Goal: Task Accomplishment & Management: Use online tool/utility

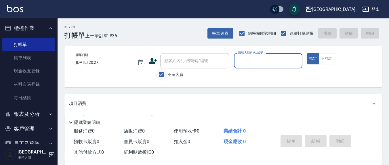
click at [165, 77] on input "不留客資" at bounding box center [161, 74] width 12 height 12
checkbox input "false"
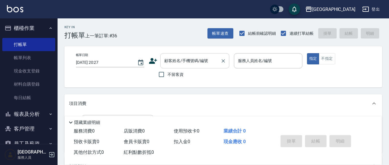
click at [184, 60] on div "顧客姓名/手機號碼/編號 顧客姓名/手機號碼/編號" at bounding box center [194, 60] width 69 height 15
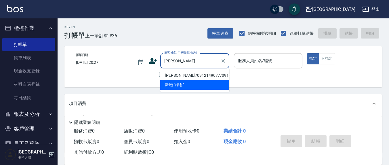
click at [198, 80] on li "[PERSON_NAME]/0912149077/0912149077" at bounding box center [194, 75] width 69 height 9
type input "[PERSON_NAME]/0912149077/0912149077"
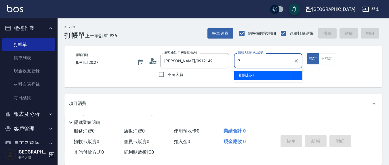
type input "7"
type button "true"
type input "[PERSON_NAME]7"
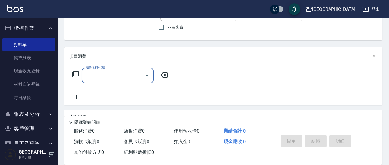
scroll to position [115, 0]
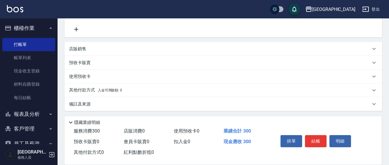
type input "[PERSON_NAME]洗髮精(210)"
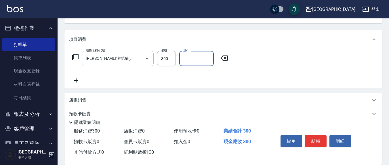
scroll to position [55, 0]
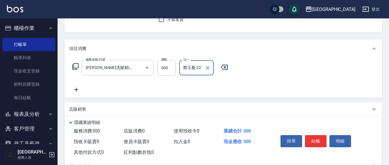
type input "鄭玉蔓-22"
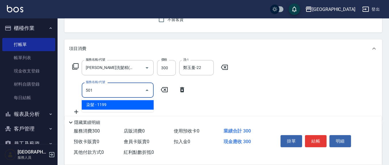
type input "染髮(501)"
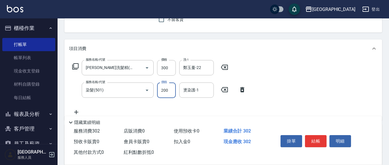
type input "200"
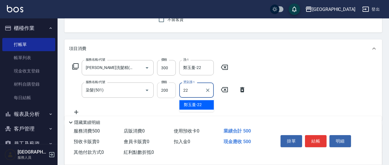
type input "22"
click at [171, 91] on input "200" at bounding box center [166, 91] width 19 height 16
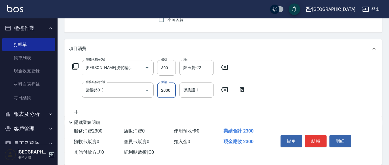
type input "2000"
type input "鄭玉蔓-22"
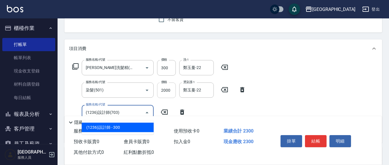
type input "(1236)設計師(703)"
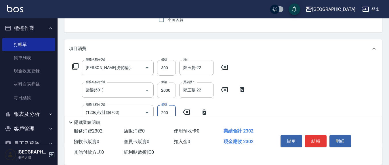
type input "200"
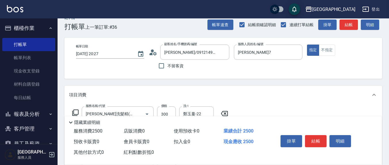
scroll to position [0, 0]
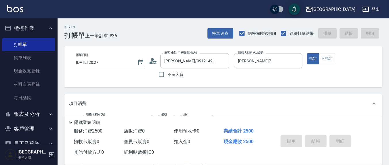
type input "[DATE] 21:02"
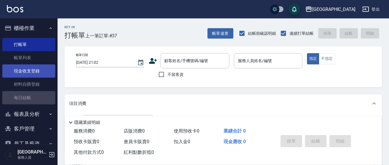
drag, startPoint x: 33, startPoint y: 102, endPoint x: 43, endPoint y: 68, distance: 34.9
click at [33, 102] on link "每日結帳" at bounding box center [28, 97] width 53 height 13
click at [27, 94] on link "每日結帳" at bounding box center [28, 97] width 53 height 13
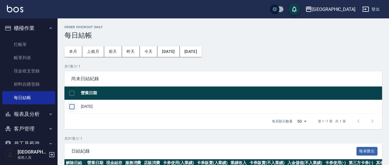
click at [76, 110] on input "checkbox" at bounding box center [72, 107] width 12 height 12
checkbox input "true"
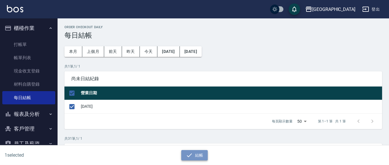
click at [200, 160] on button "結帳" at bounding box center [194, 155] width 27 height 11
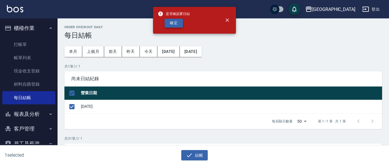
click at [178, 23] on button "確定" at bounding box center [174, 23] width 18 height 9
checkbox input "false"
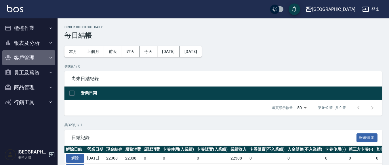
click at [23, 55] on button "客戶管理" at bounding box center [28, 57] width 53 height 15
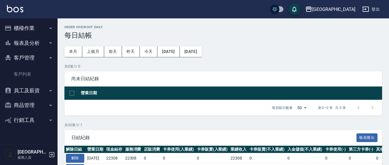
click at [18, 39] on button "報表及分析" at bounding box center [28, 43] width 53 height 15
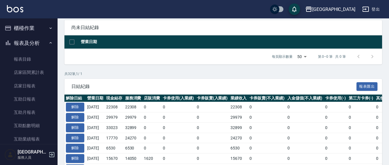
scroll to position [60, 0]
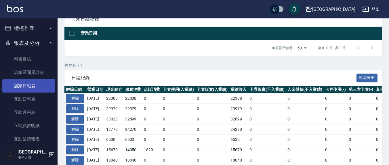
click at [24, 88] on link "店家日報表" at bounding box center [28, 85] width 53 height 13
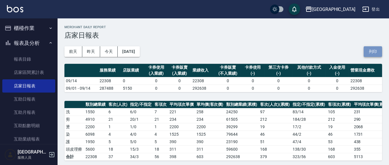
click at [375, 52] on button "列印" at bounding box center [373, 51] width 18 height 11
drag, startPoint x: 372, startPoint y: 49, endPoint x: 328, endPoint y: 141, distance: 101.6
click at [372, 49] on button "列印" at bounding box center [373, 51] width 18 height 11
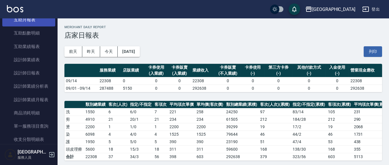
scroll to position [120, 0]
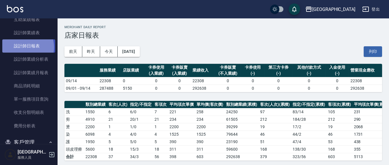
click at [25, 47] on link "設計師日報表" at bounding box center [28, 45] width 53 height 13
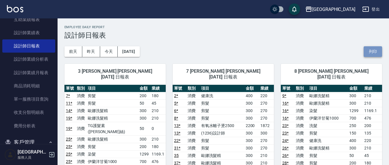
click at [378, 53] on button "列印" at bounding box center [373, 51] width 18 height 11
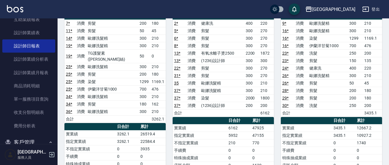
scroll to position [120, 0]
